Goal: Information Seeking & Learning: Learn about a topic

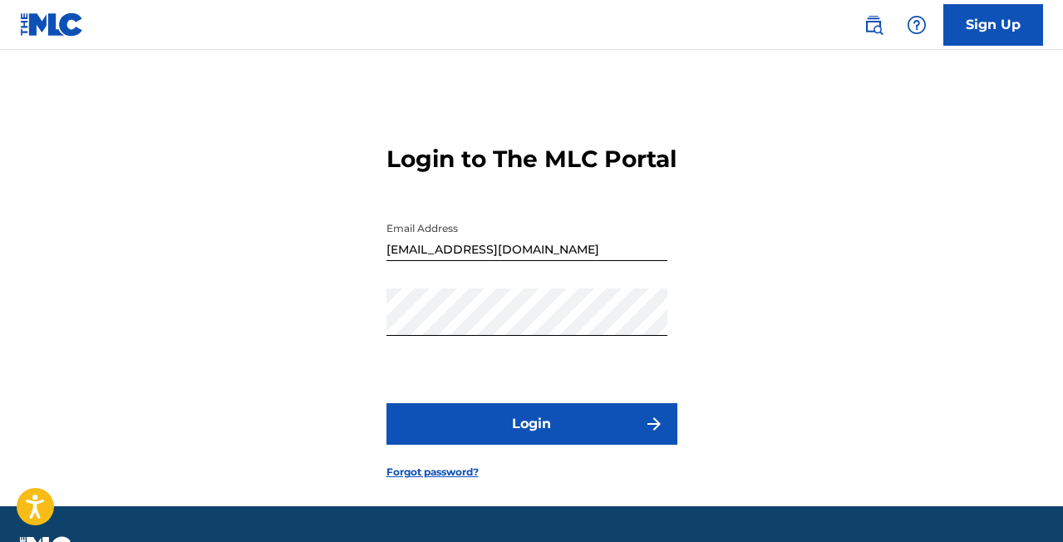
click at [573, 445] on button "Login" at bounding box center [532, 424] width 291 height 42
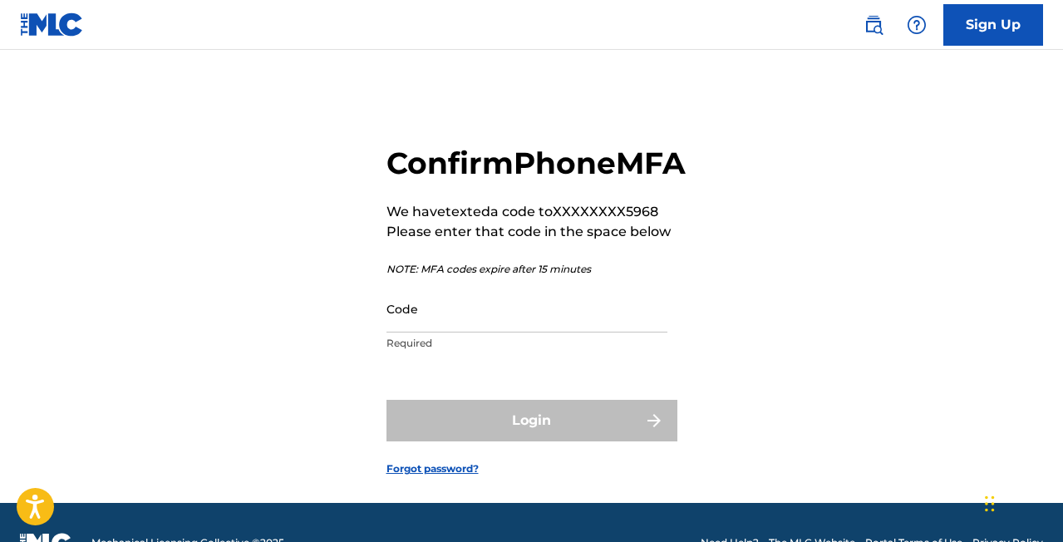
click at [450, 332] on input "Code" at bounding box center [527, 308] width 281 height 47
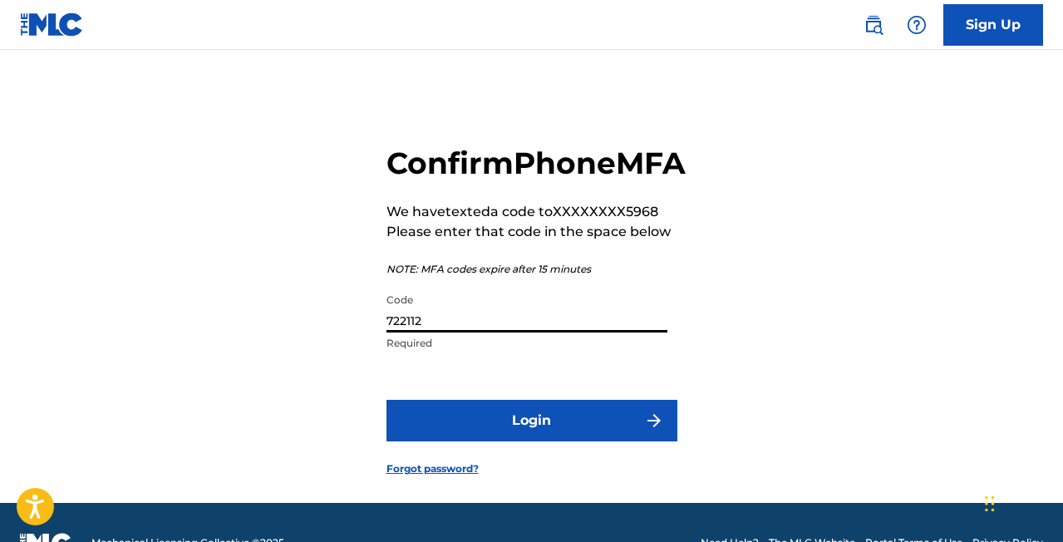
type input "722112"
click at [520, 441] on button "Login" at bounding box center [532, 421] width 291 height 42
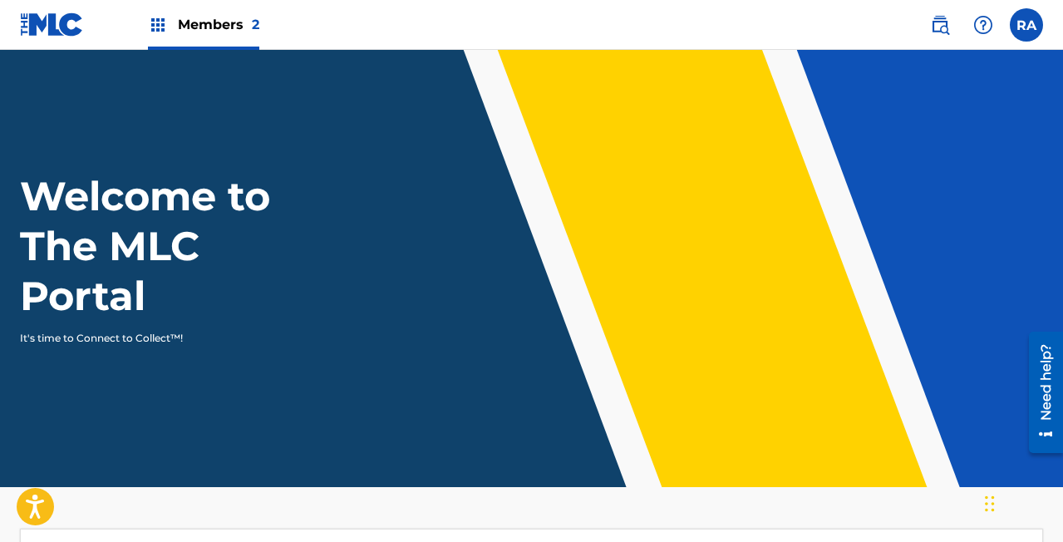
click at [937, 25] on img at bounding box center [940, 25] width 20 height 20
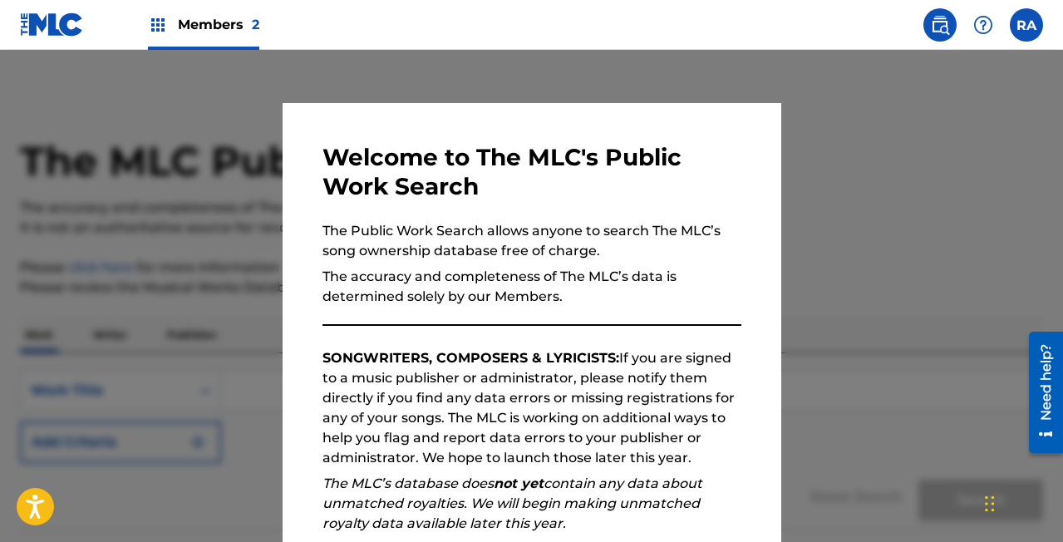
click at [899, 185] on div at bounding box center [531, 321] width 1063 height 542
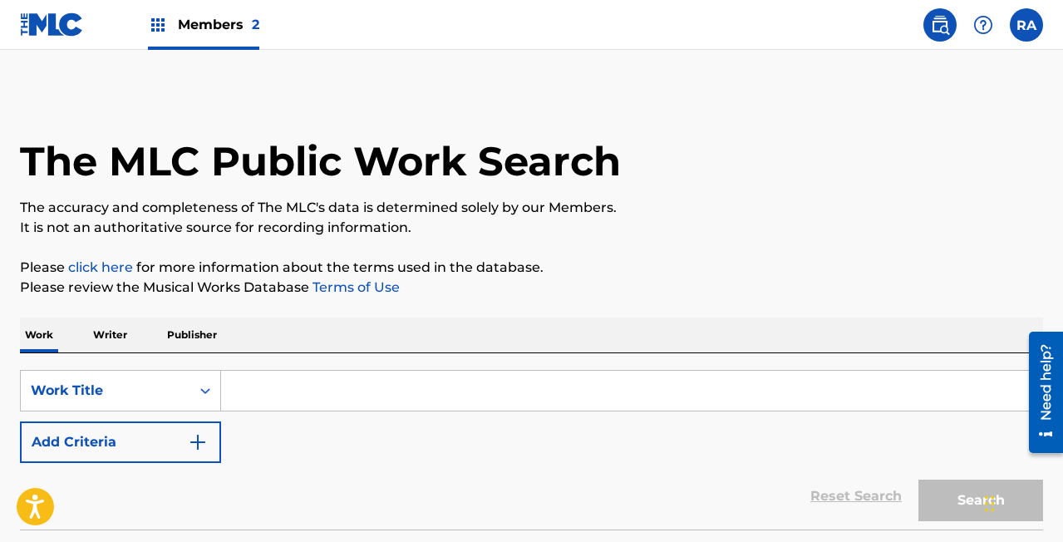
click at [53, 34] on img at bounding box center [52, 24] width 64 height 24
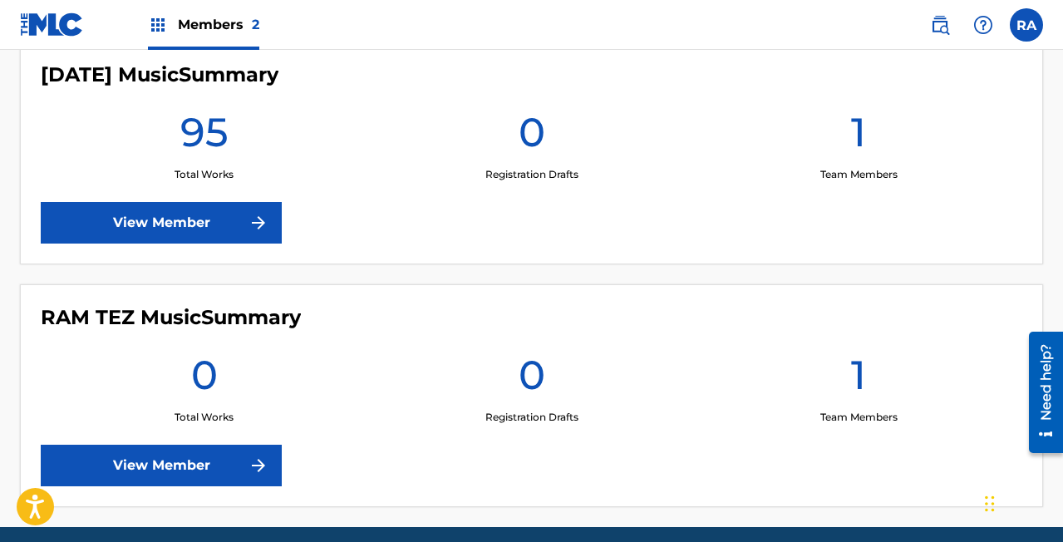
scroll to position [491, 0]
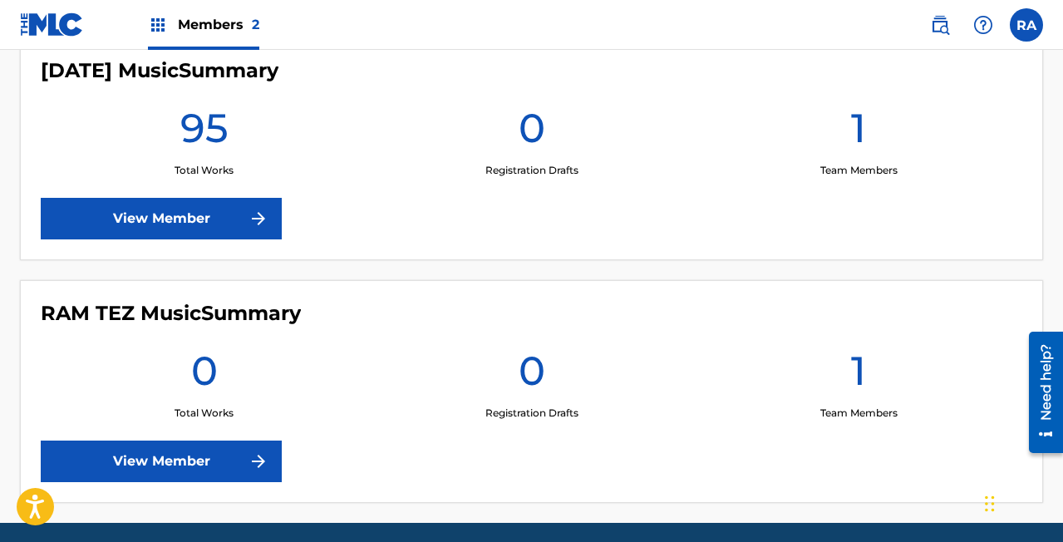
click at [207, 216] on link "View Member" at bounding box center [161, 219] width 241 height 42
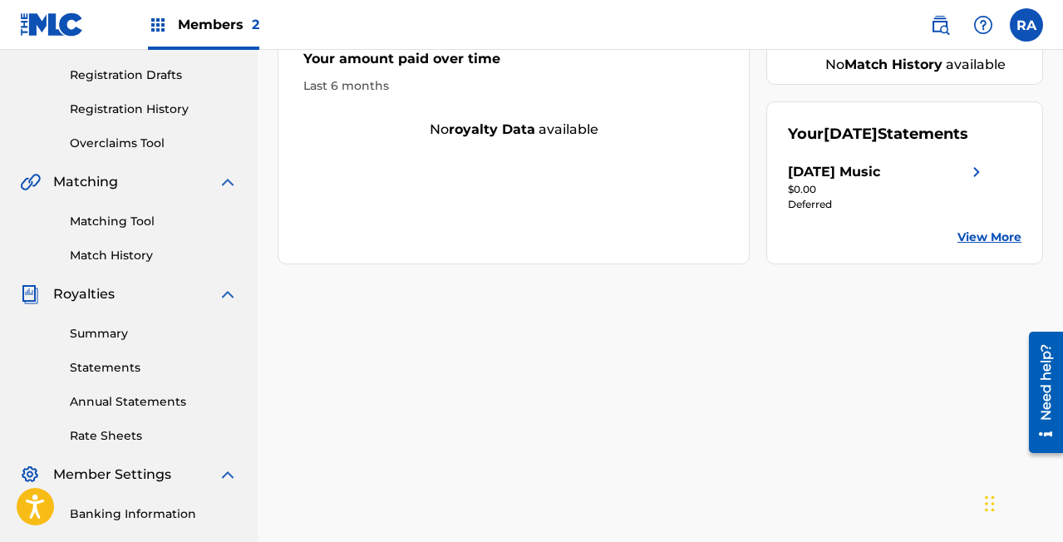
scroll to position [273, 0]
click at [982, 235] on link "View More" at bounding box center [990, 236] width 64 height 17
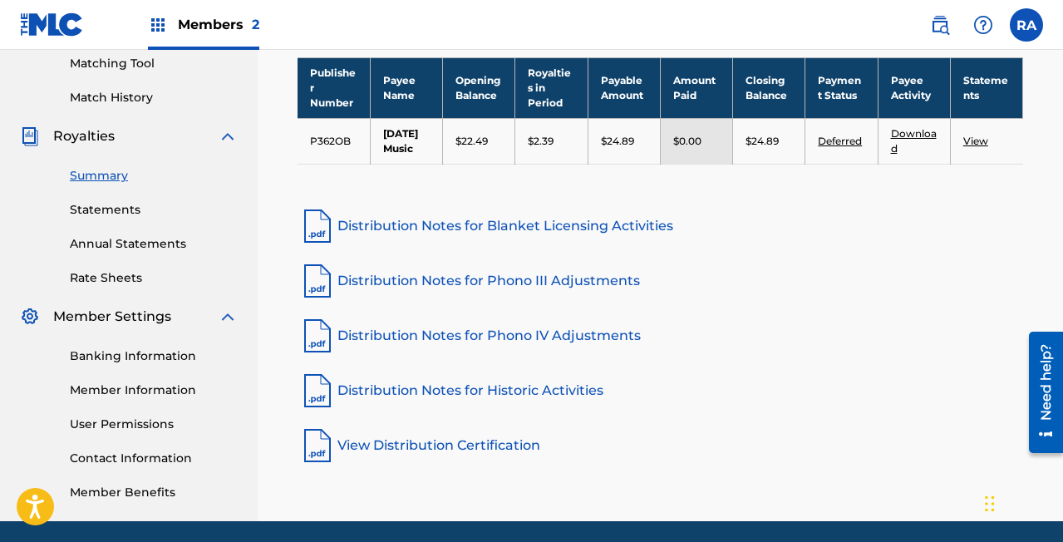
scroll to position [489, 0]
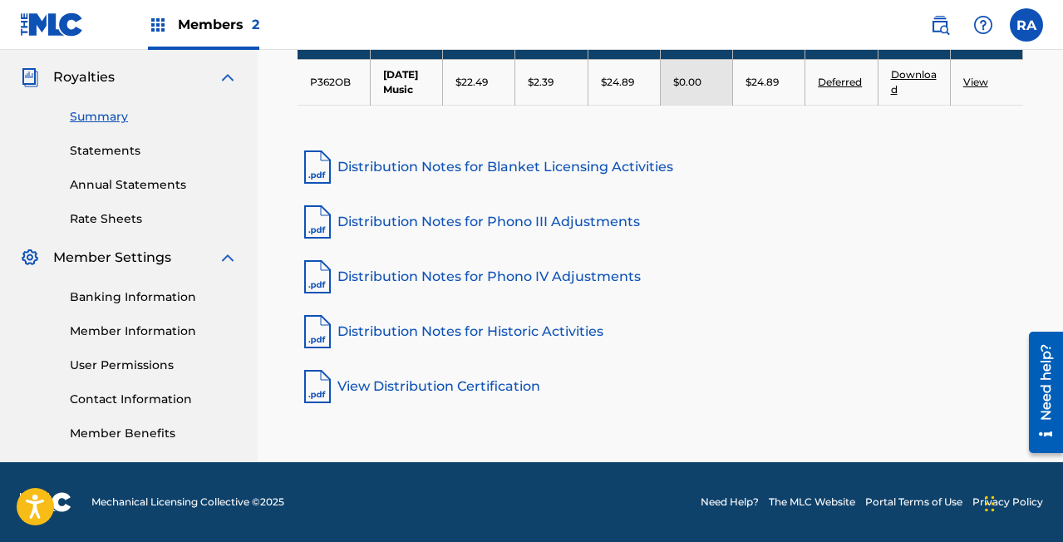
click at [447, 396] on link "View Distribution Certification" at bounding box center [661, 387] width 726 height 40
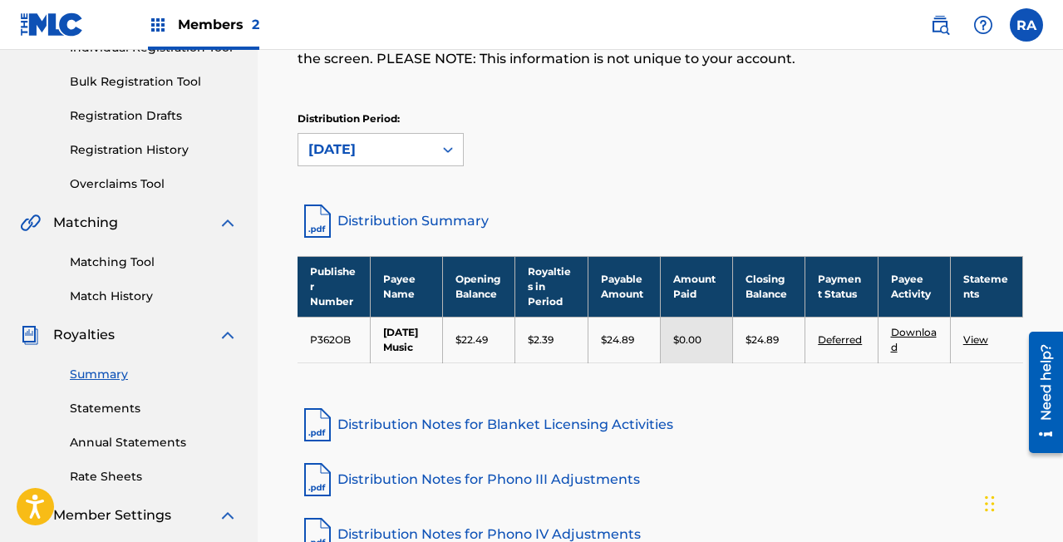
scroll to position [234, 0]
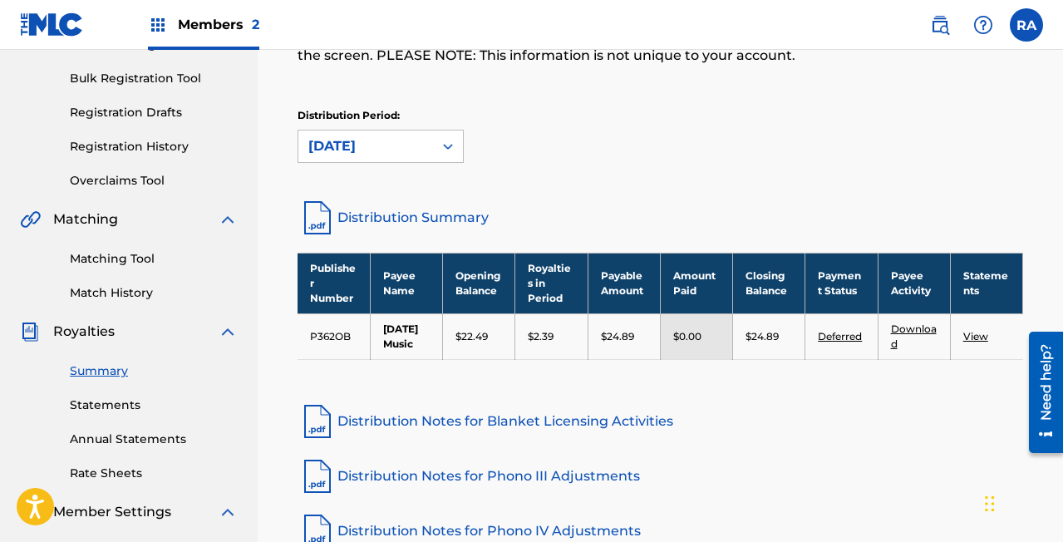
click at [131, 405] on link "Statements" at bounding box center [154, 404] width 168 height 17
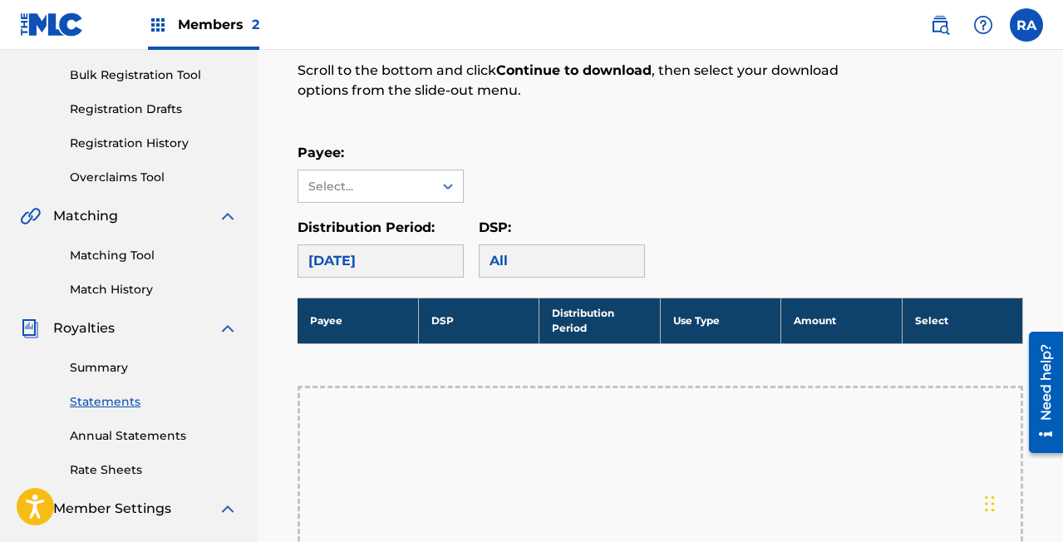
scroll to position [236, 0]
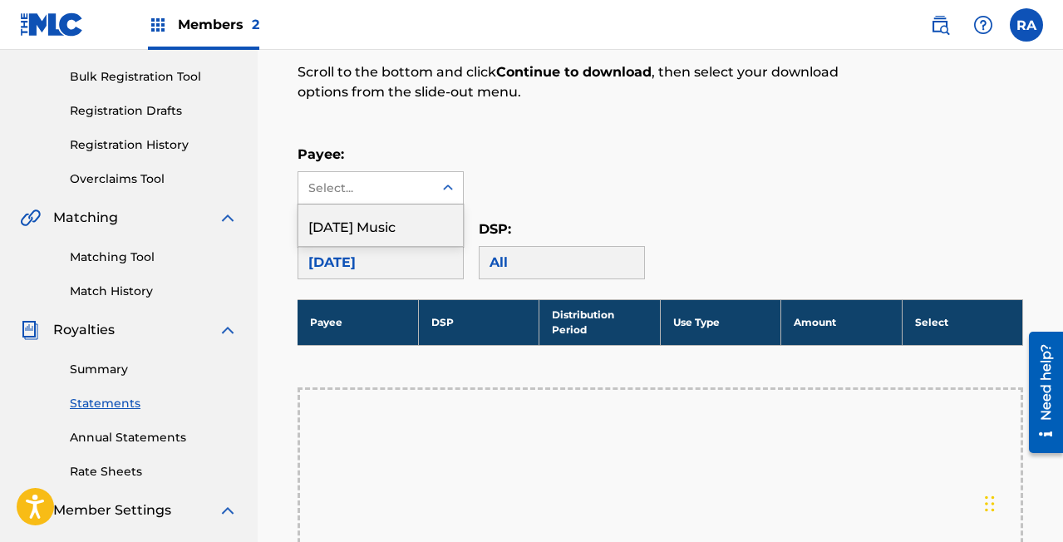
click at [451, 193] on icon at bounding box center [448, 188] width 17 height 17
click at [430, 231] on div "[DATE] Music" at bounding box center [380, 225] width 165 height 42
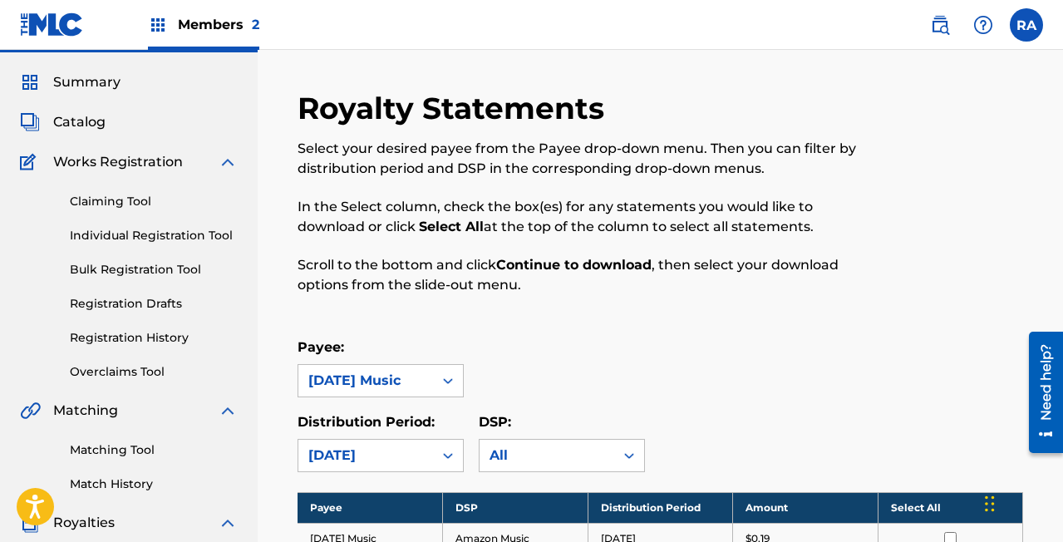
scroll to position [0, 0]
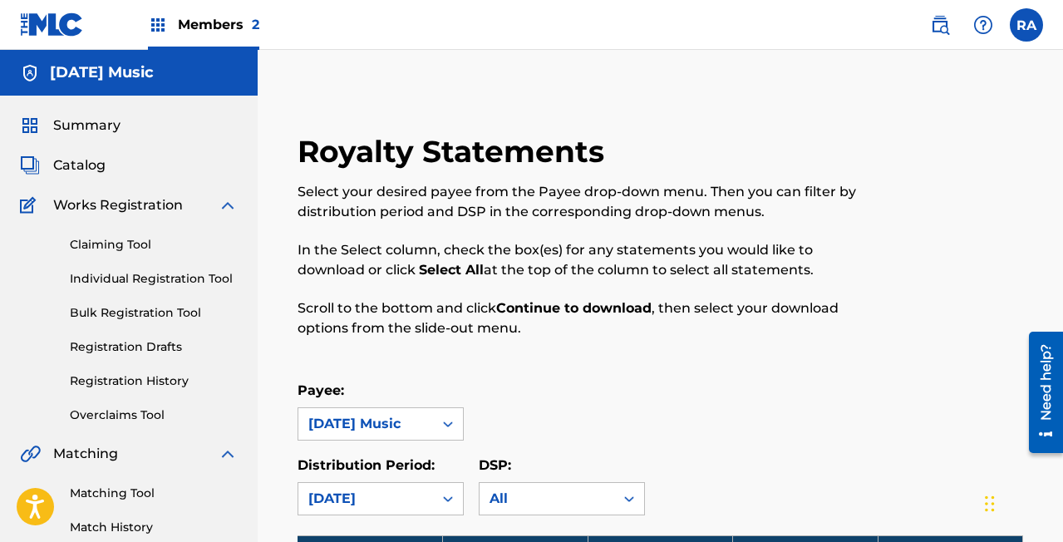
click at [254, 18] on span "2" at bounding box center [255, 25] width 7 height 16
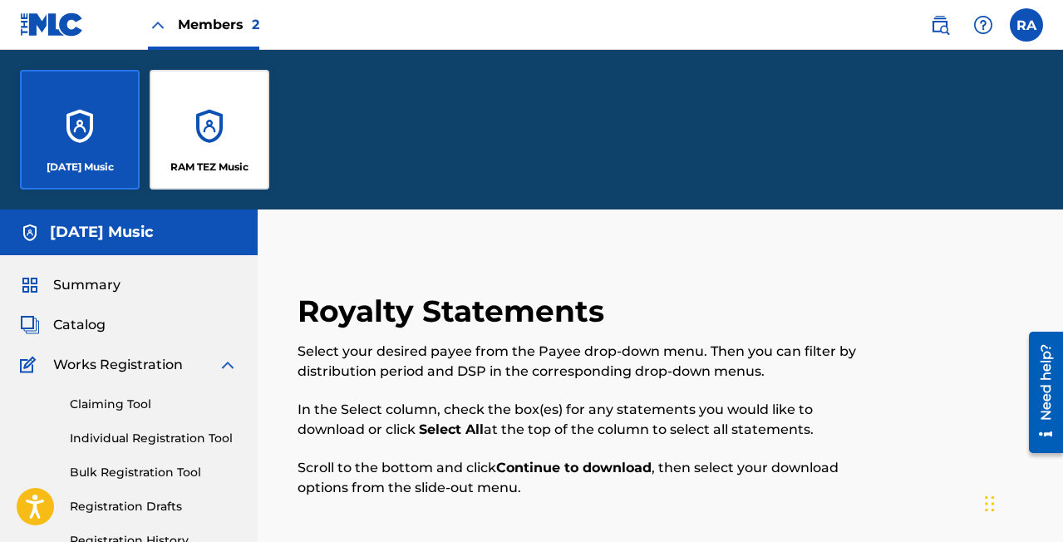
click at [205, 131] on div "RAM TEZ Music" at bounding box center [210, 130] width 120 height 120
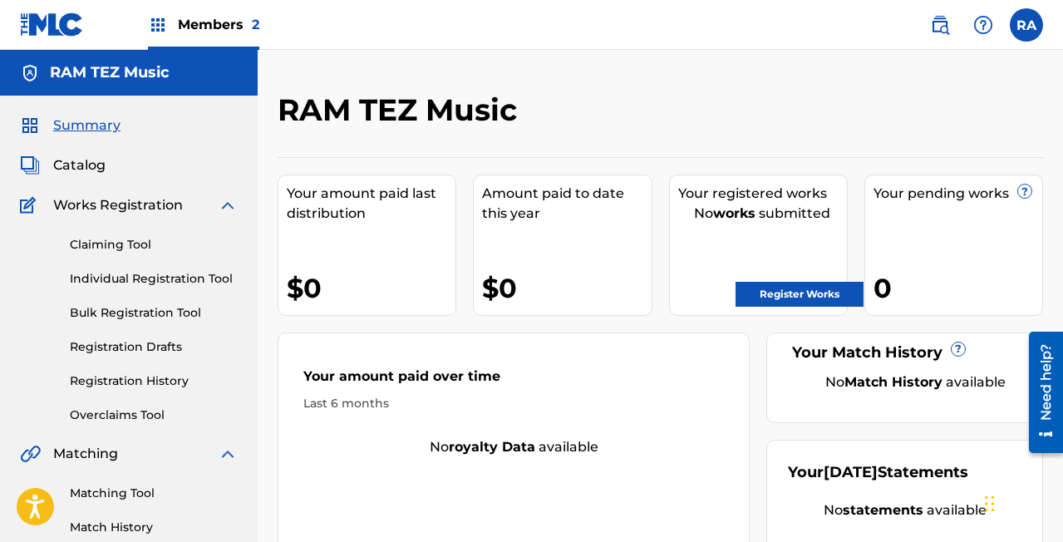
click at [244, 17] on span "Members 2" at bounding box center [218, 24] width 81 height 19
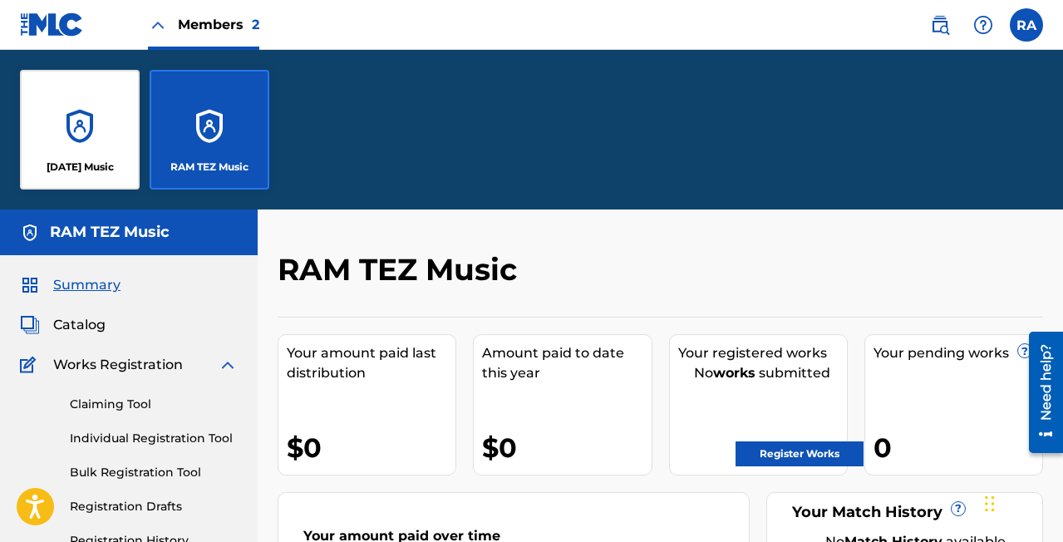
click at [71, 130] on div "[DATE] Music" at bounding box center [80, 130] width 120 height 120
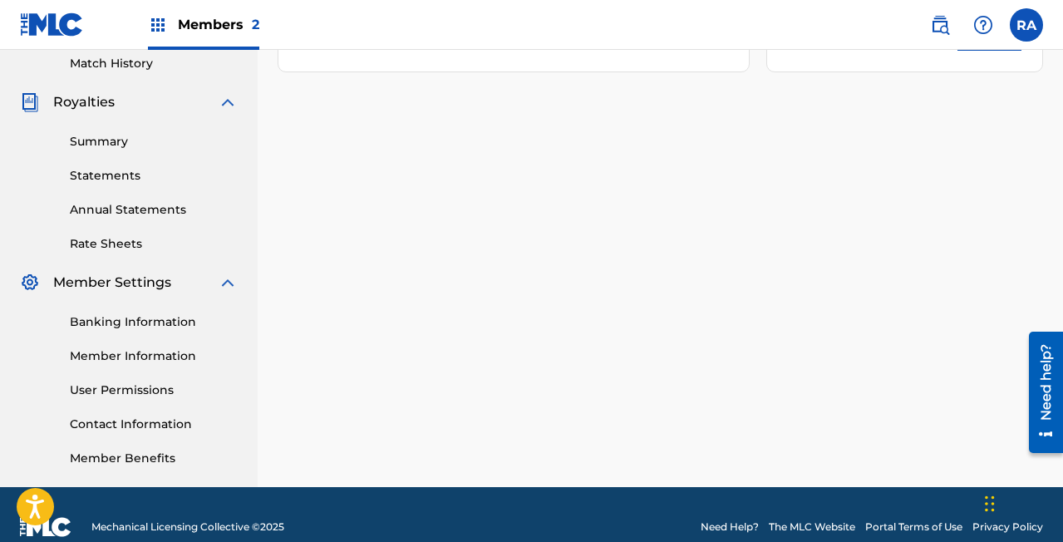
scroll to position [489, 0]
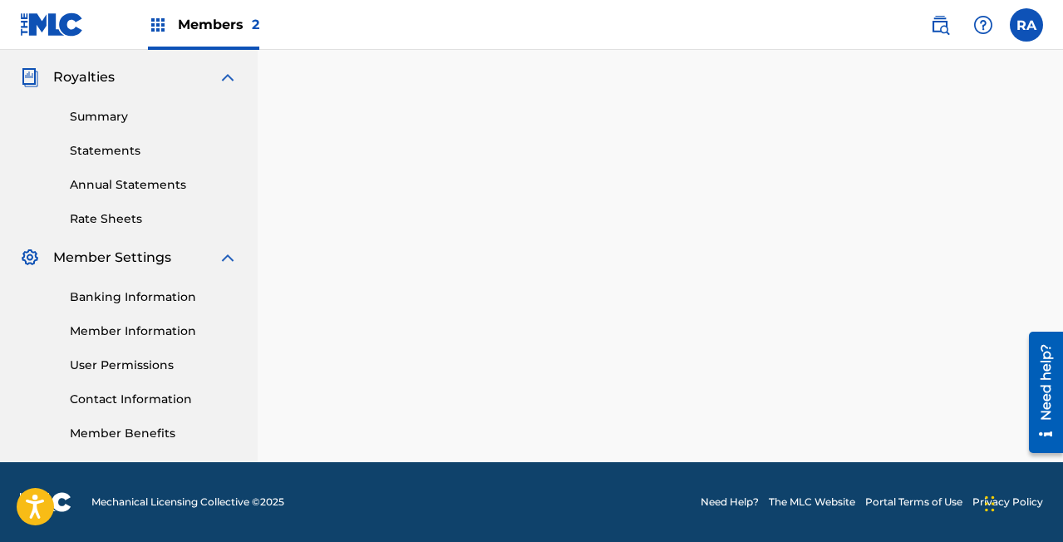
click at [713, 502] on link "Need Help?" at bounding box center [730, 502] width 58 height 15
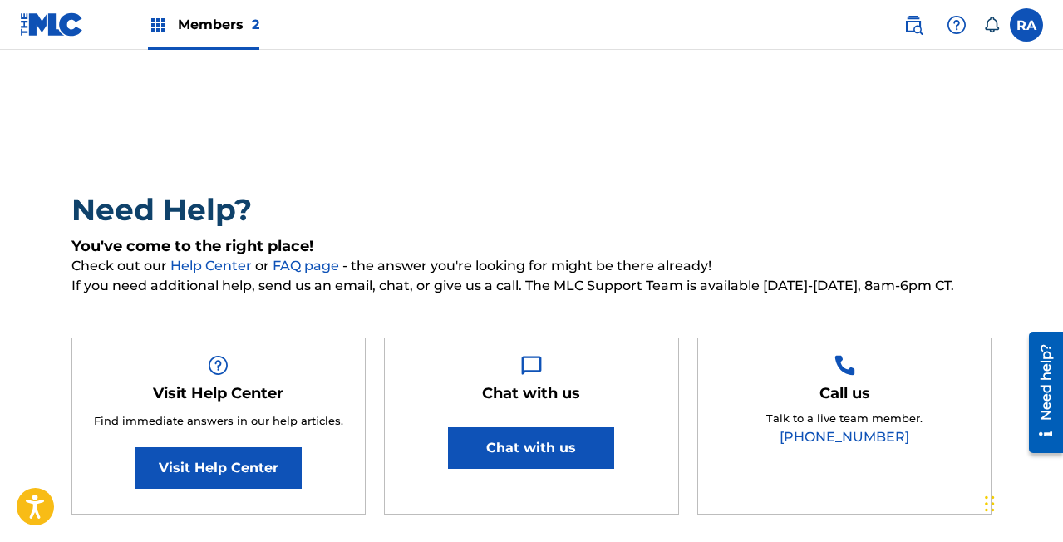
click at [258, 19] on span "2" at bounding box center [255, 25] width 7 height 16
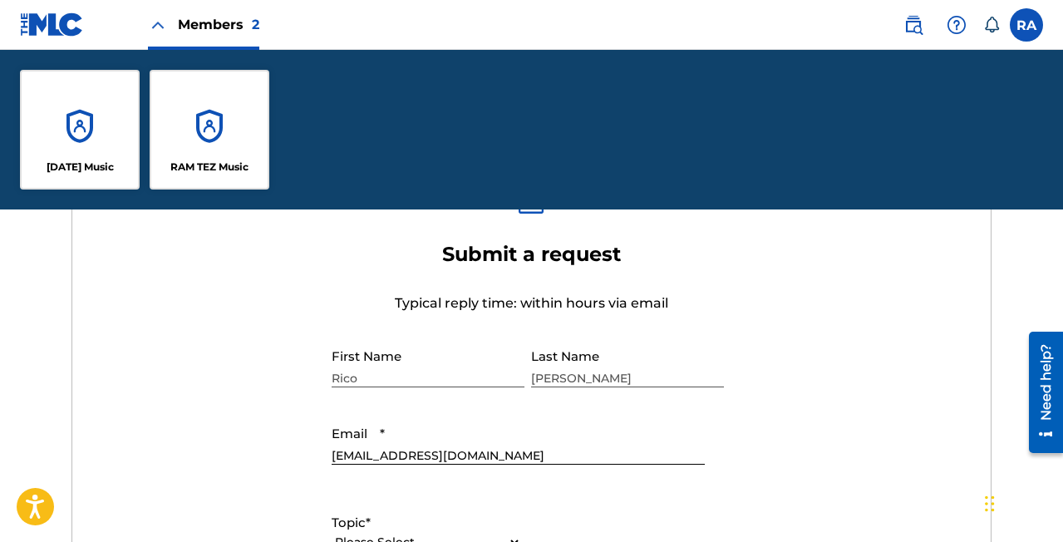
scroll to position [596, 0]
